Goal: Contribute content: Add original content to the website for others to see

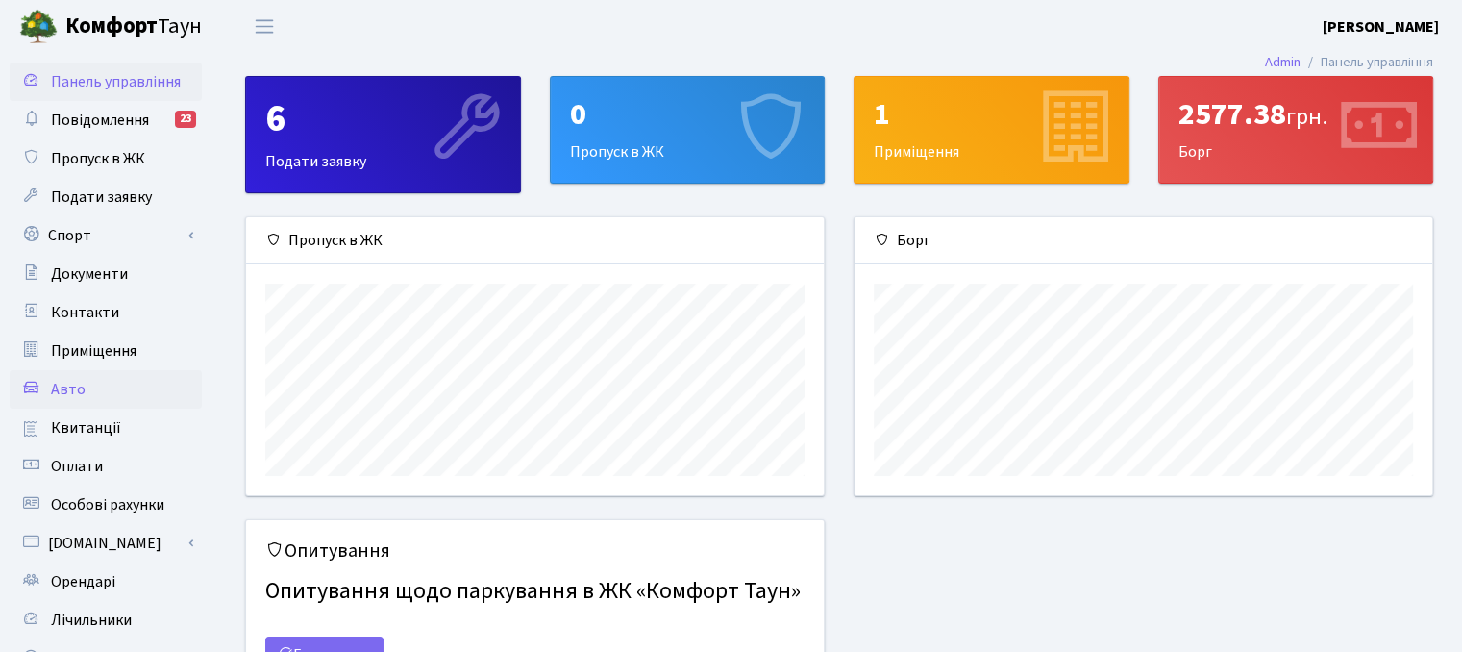
click at [92, 385] on link "Авто" at bounding box center [106, 389] width 192 height 38
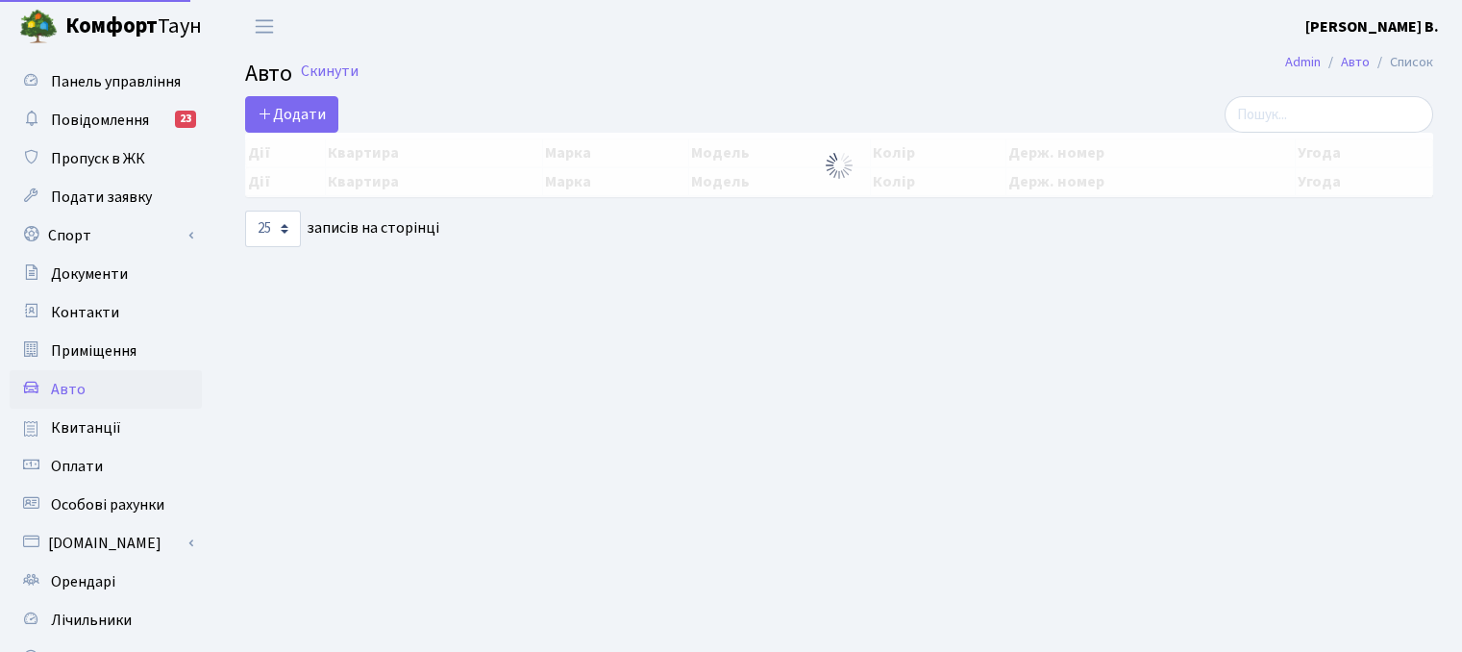
select select "25"
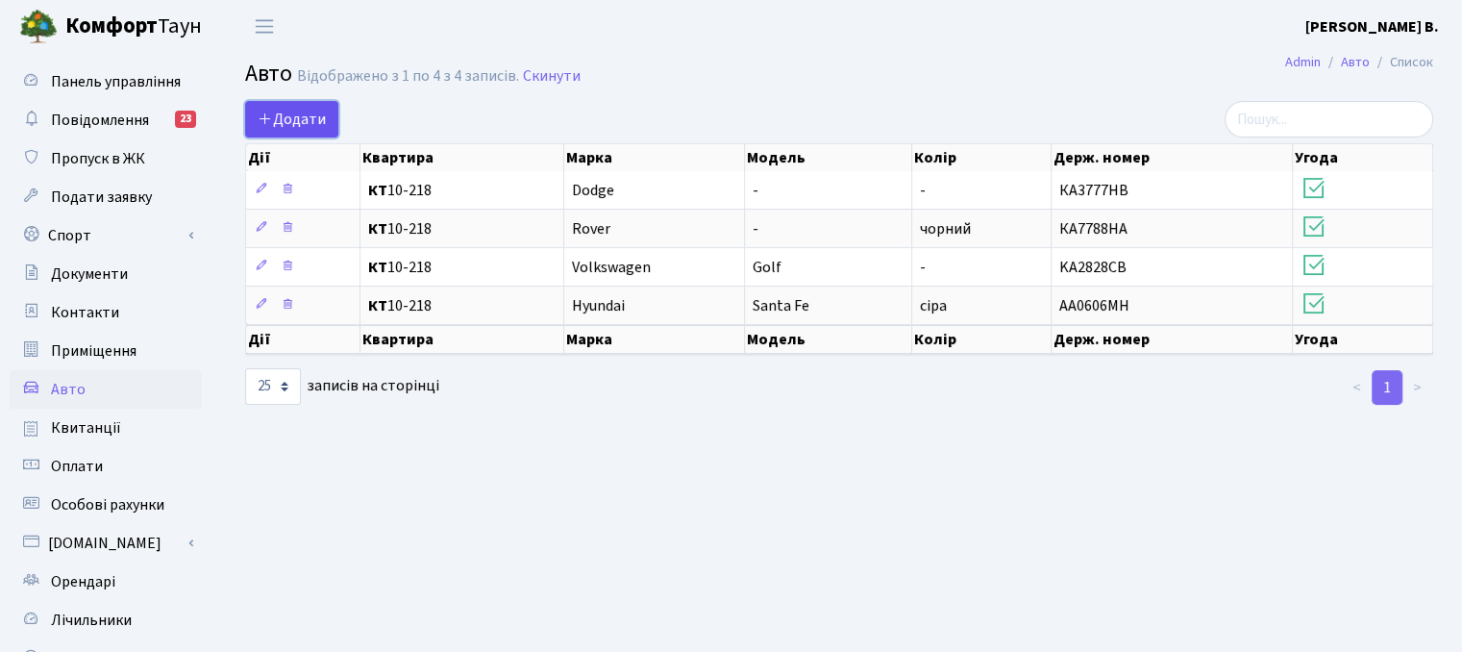
click at [309, 114] on span "Додати" at bounding box center [292, 119] width 68 height 21
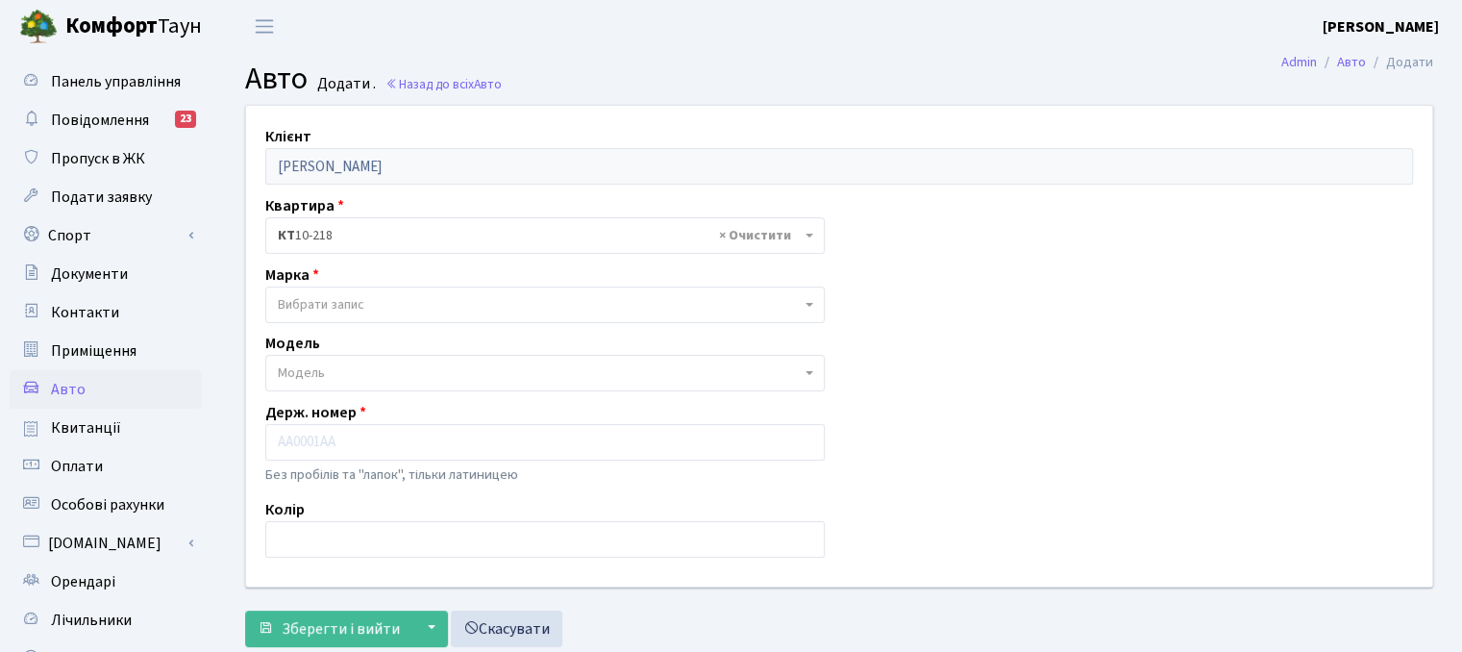
click at [809, 305] on b at bounding box center [809, 305] width 8 height 4
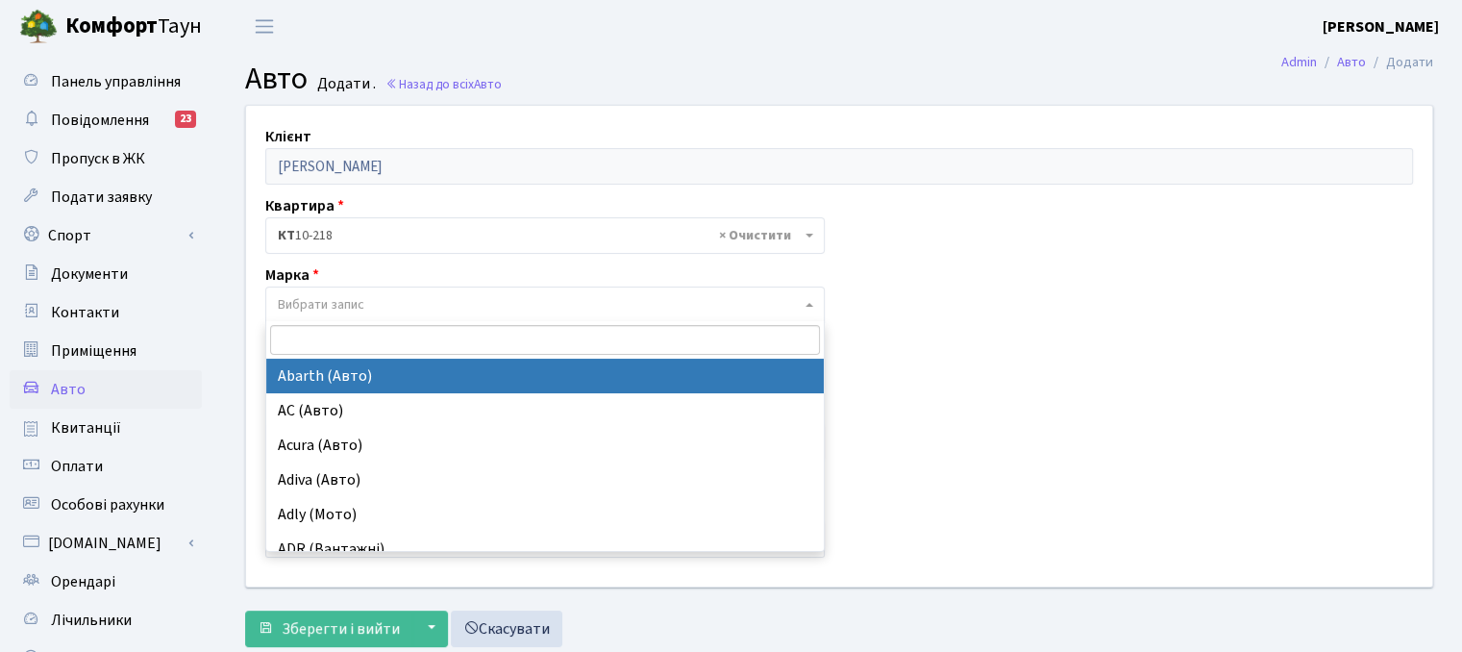
type input "V"
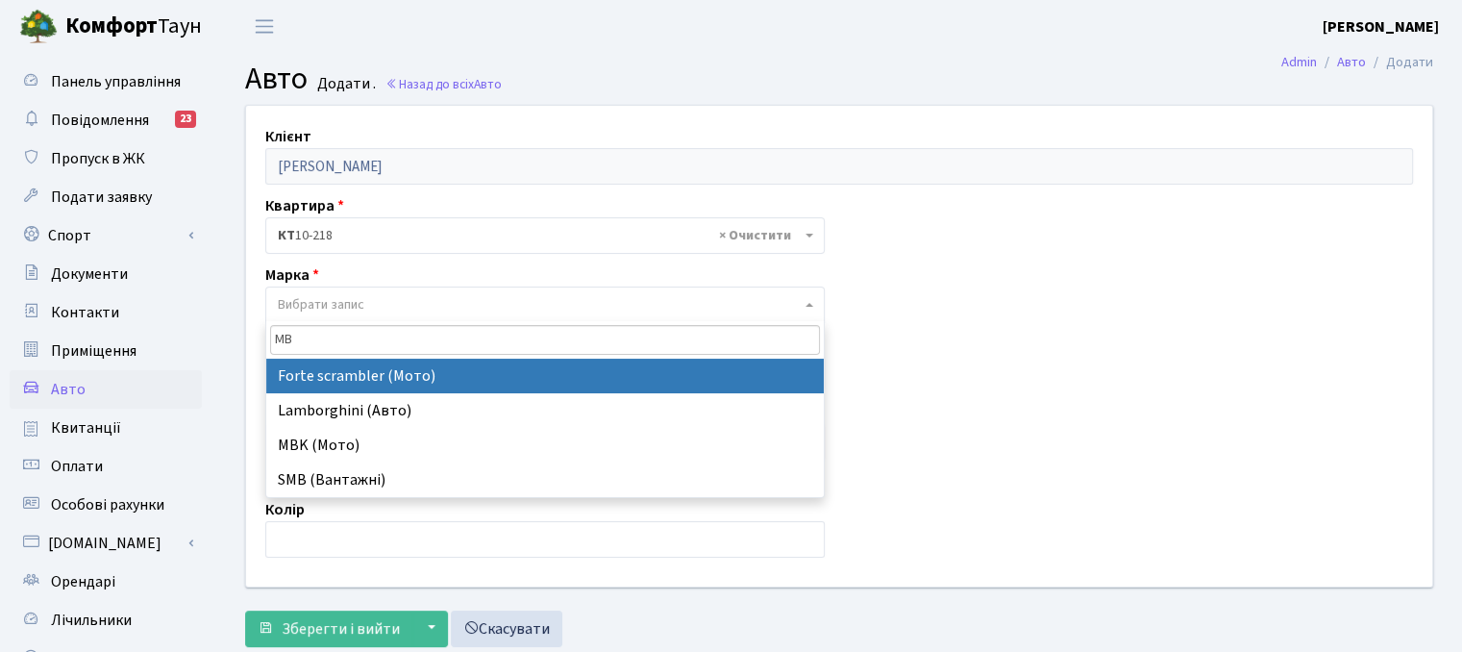
type input "MB"
click at [1142, 363] on div "Клієнт [PERSON_NAME] Квартира - <b>КТ</b>&nbsp;&nbsp;&nbsp;&nbsp;10-218 × КТ 10…" at bounding box center [839, 346] width 1215 height 480
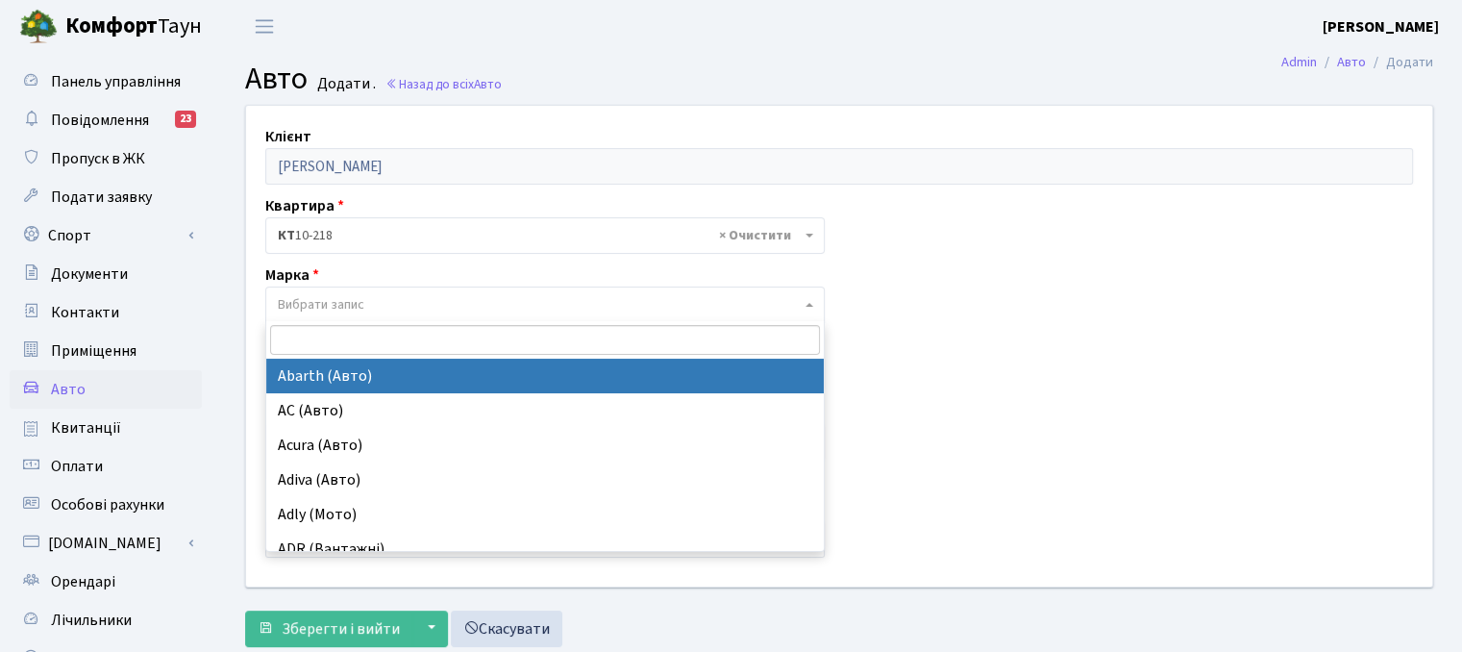
click at [308, 297] on span "Вибрати запис" at bounding box center [321, 304] width 87 height 19
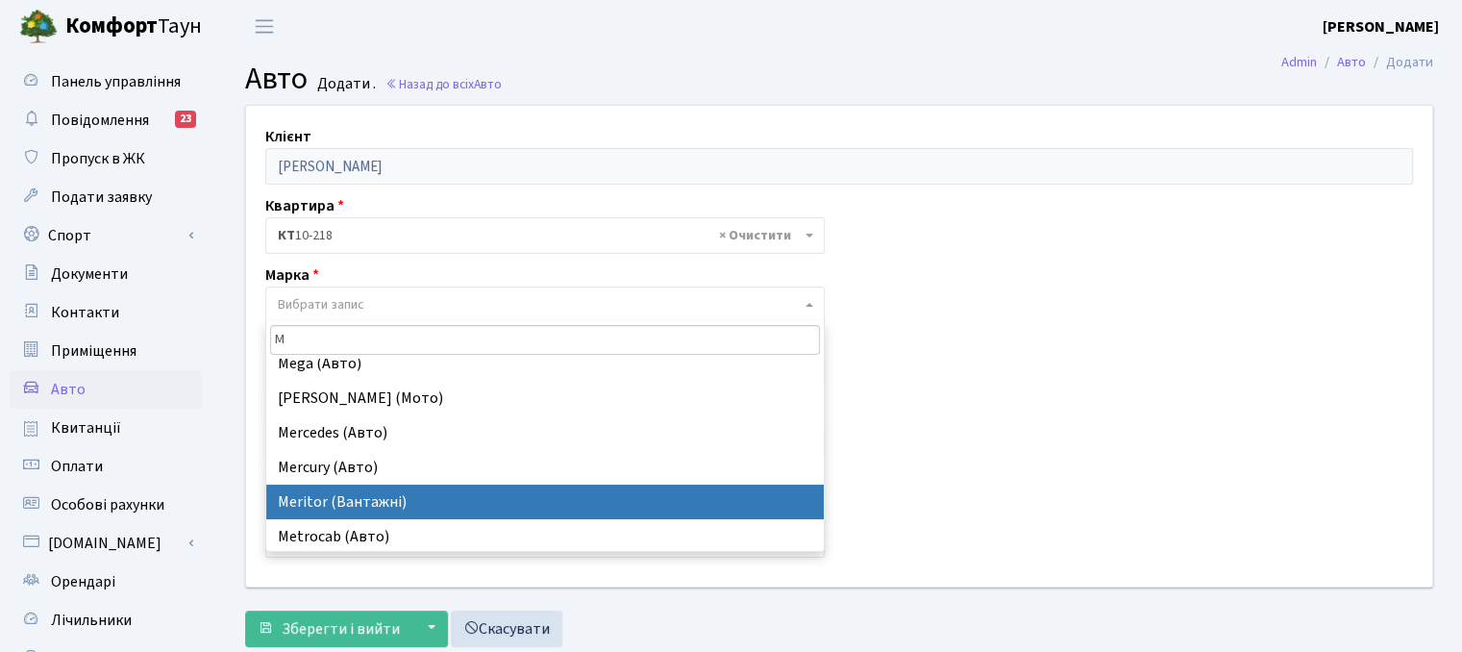
scroll to position [2403, 0]
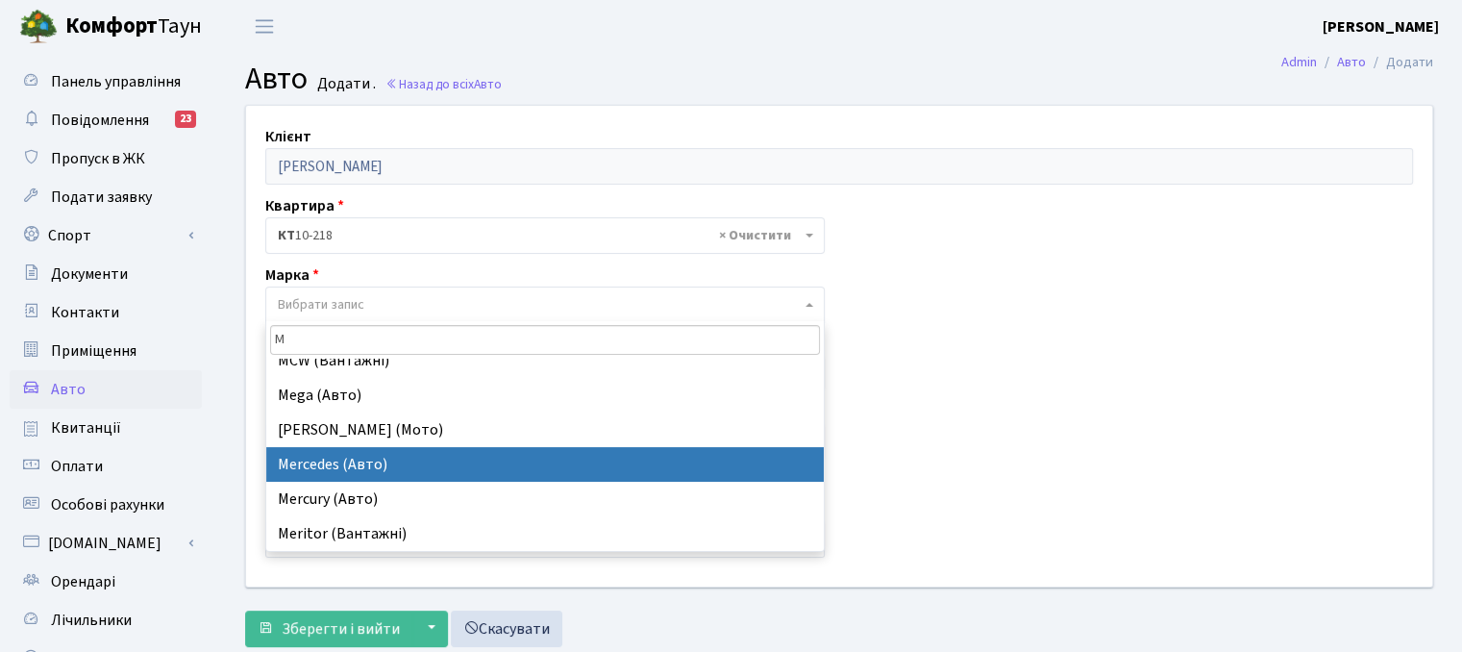
type input "M"
select select "89"
select select
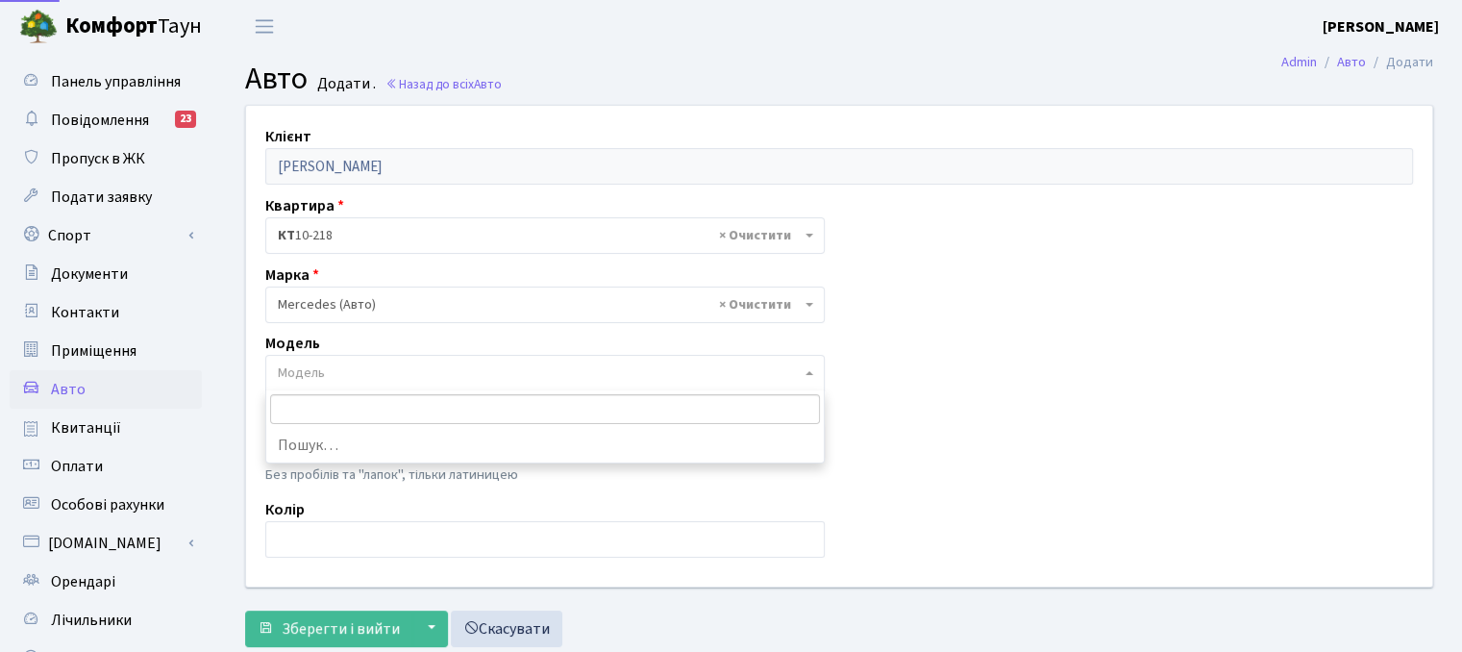
click at [342, 370] on span "Модель" at bounding box center [539, 372] width 523 height 19
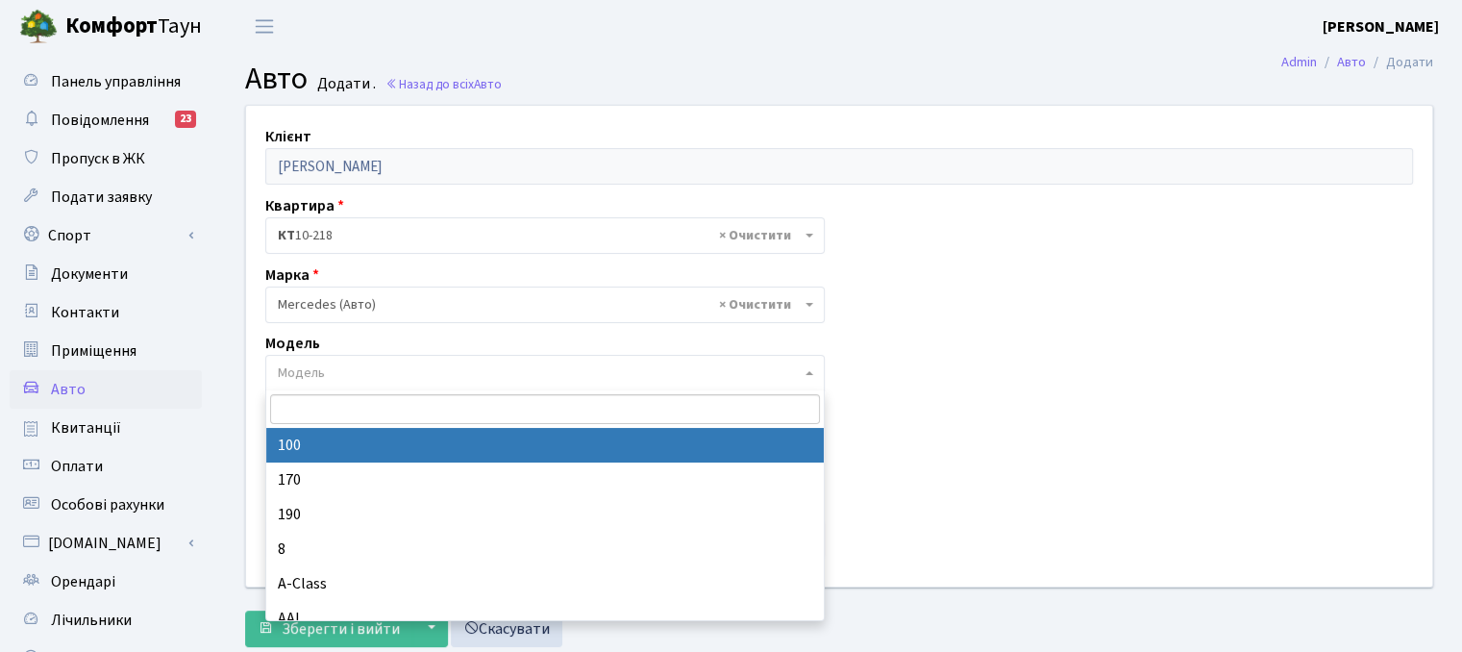
click at [893, 417] on div "Клієнт [PERSON_NAME] Квартира - <b>КТ</b>&nbsp;&nbsp;&nbsp;&nbsp;10-218 × КТ 10…" at bounding box center [839, 346] width 1215 height 480
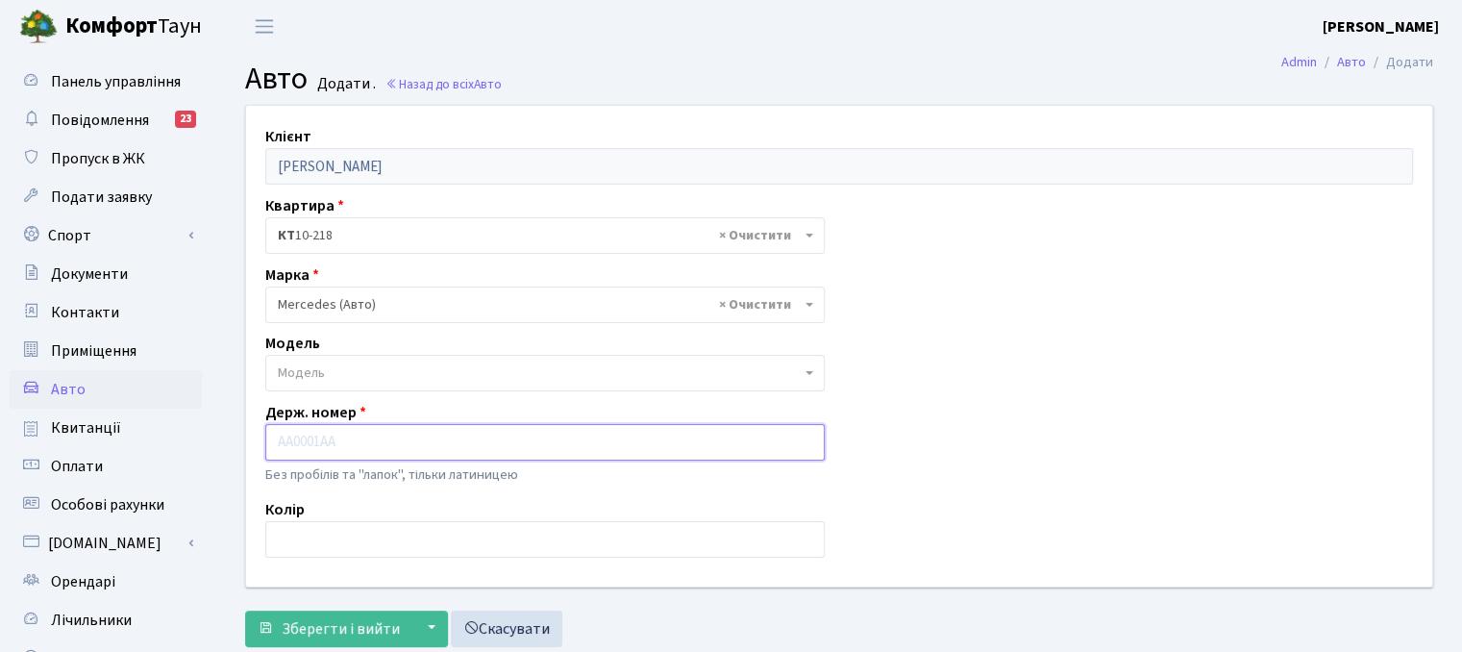
click at [315, 439] on input "text" at bounding box center [544, 442] width 559 height 37
type input "КА7725РК"
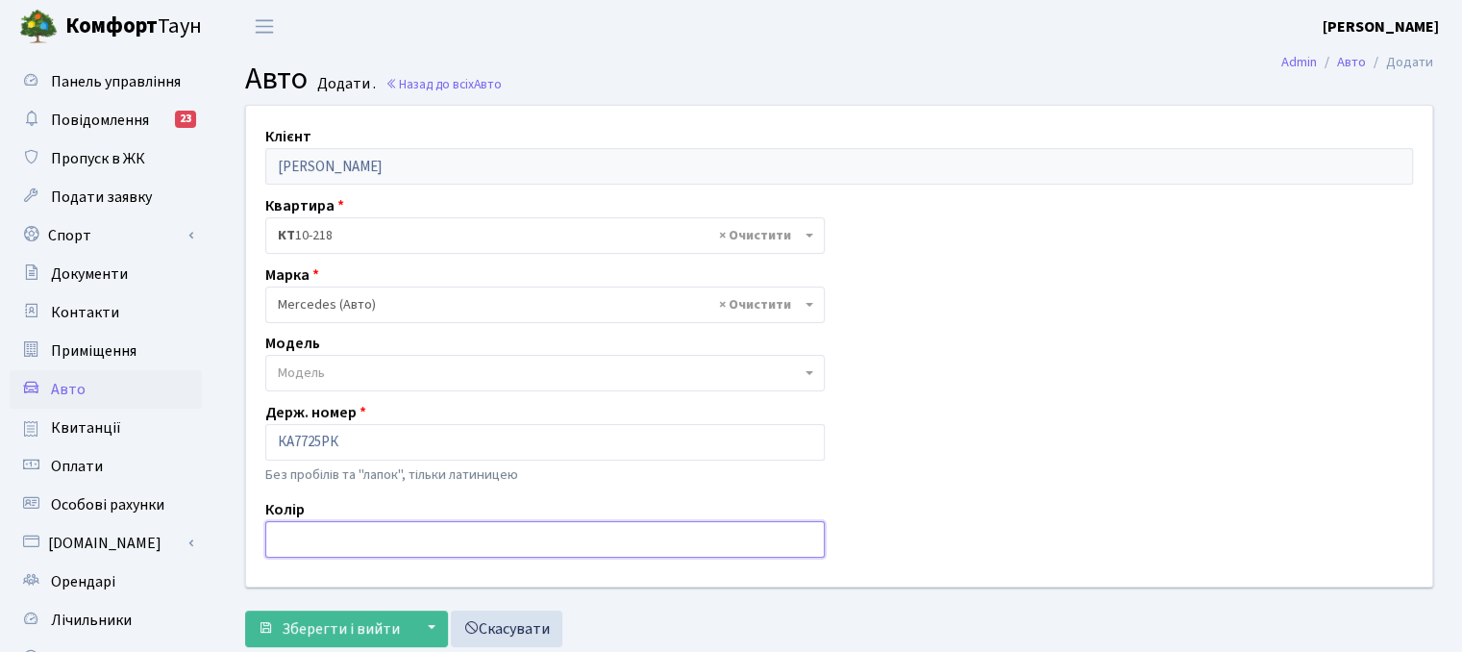
click at [311, 534] on input "text" at bounding box center [544, 539] width 559 height 37
type input "чорний"
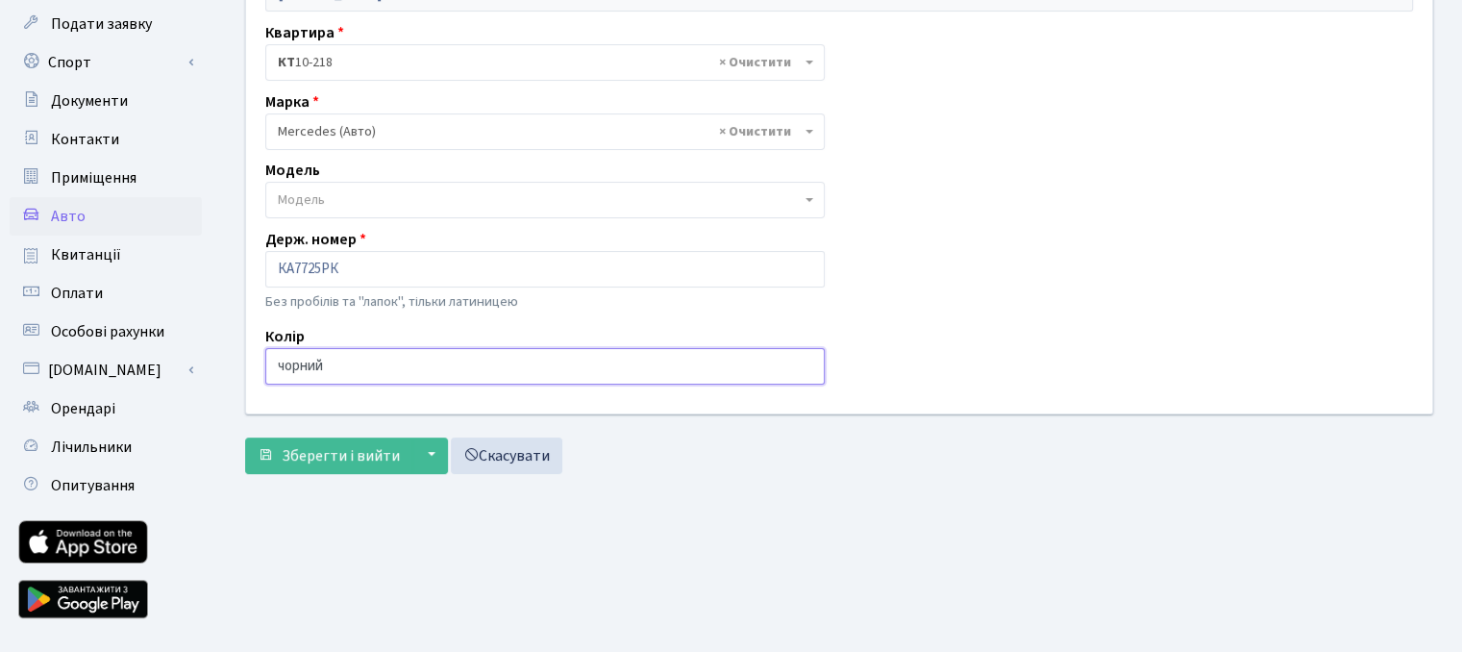
scroll to position [192, 0]
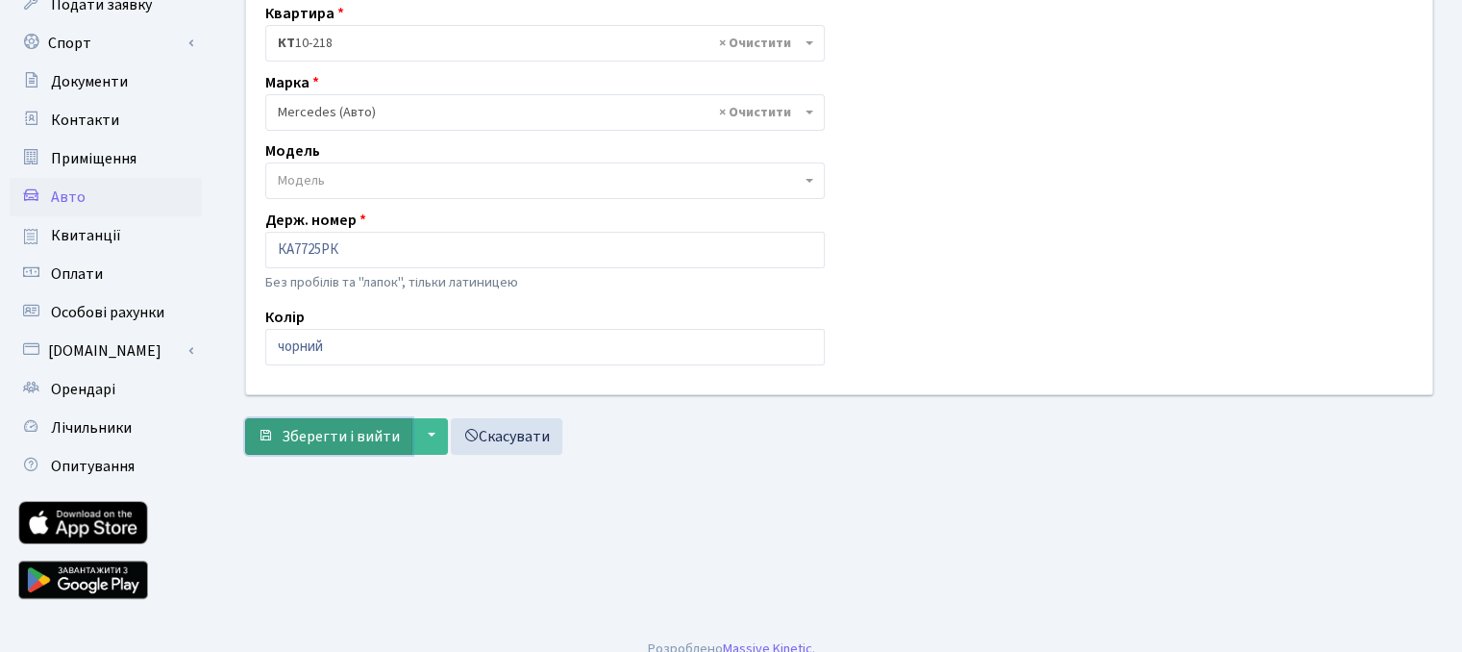
click at [334, 435] on span "Зберегти і вийти" at bounding box center [341, 436] width 118 height 21
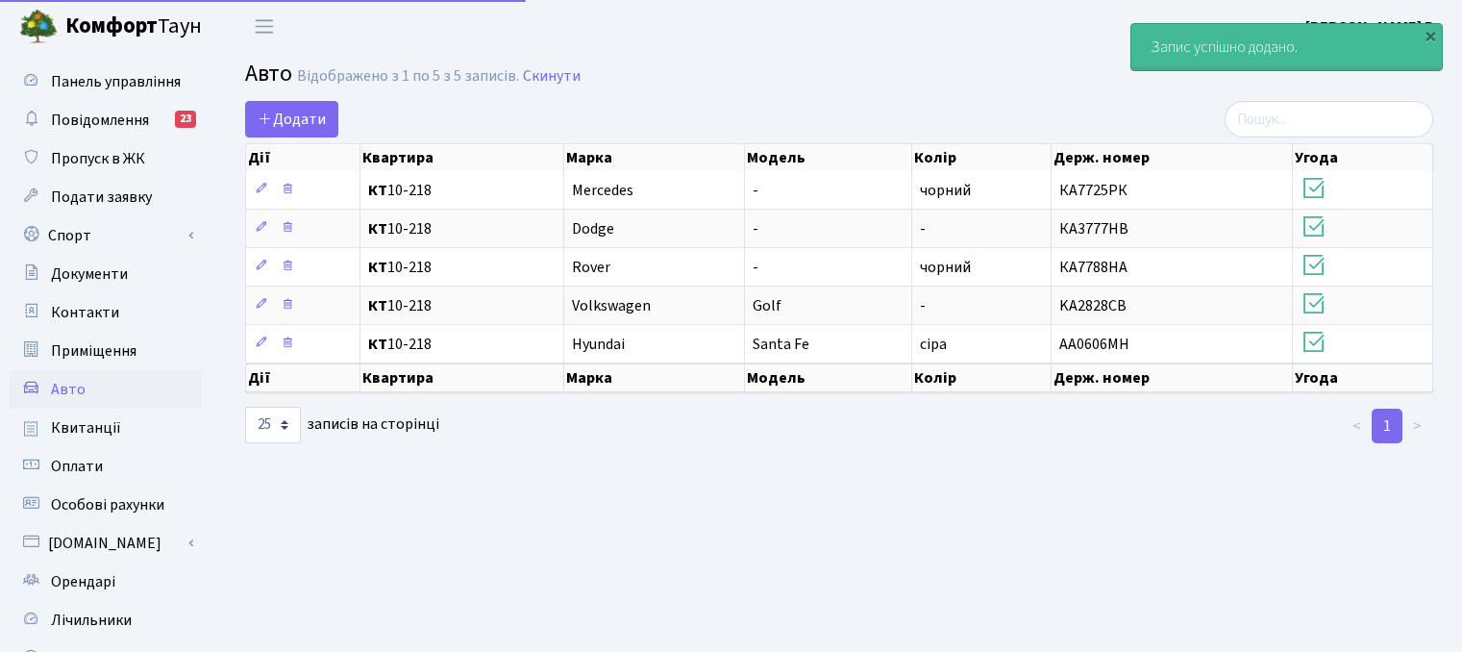
select select "25"
